Goal: Find specific page/section: Find specific page/section

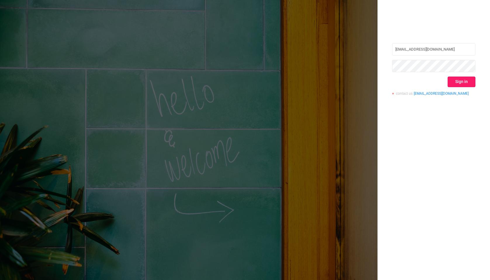
click at [453, 82] on button "Sign in" at bounding box center [462, 82] width 28 height 11
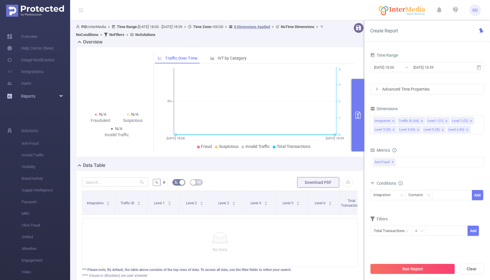
click at [21, 100] on link "Reports" at bounding box center [28, 96] width 14 height 12
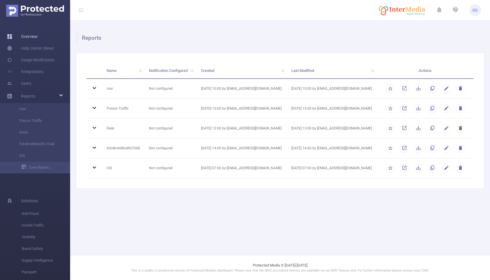
click at [28, 39] on link "Overview" at bounding box center [22, 37] width 31 height 12
